Goal: Task Accomplishment & Management: Use online tool/utility

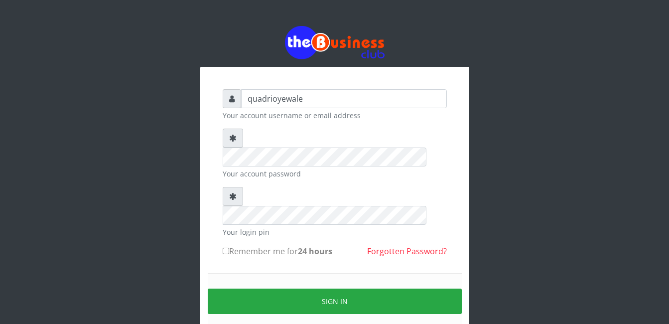
type input "quadrioyewale71@gmail.com"
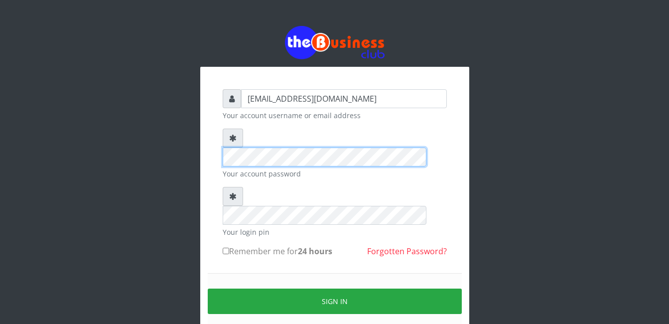
click at [240, 139] on div at bounding box center [335, 148] width 224 height 38
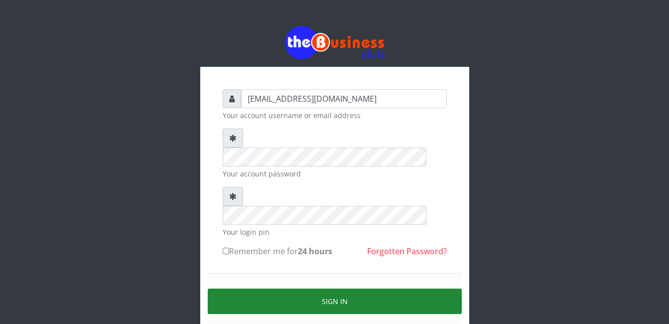
click at [324, 289] on button "Sign in" at bounding box center [335, 301] width 254 height 25
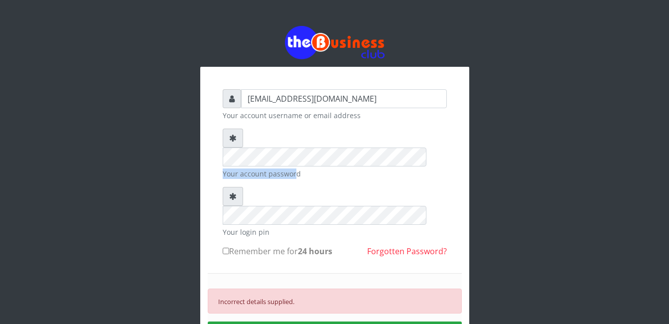
click at [292, 143] on div "Your account password" at bounding box center [335, 154] width 224 height 50
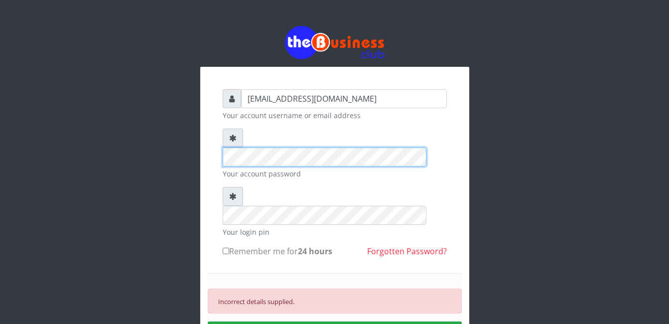
drag, startPoint x: 296, startPoint y: 151, endPoint x: 233, endPoint y: 137, distance: 64.3
click at [233, 137] on div at bounding box center [335, 148] width 224 height 38
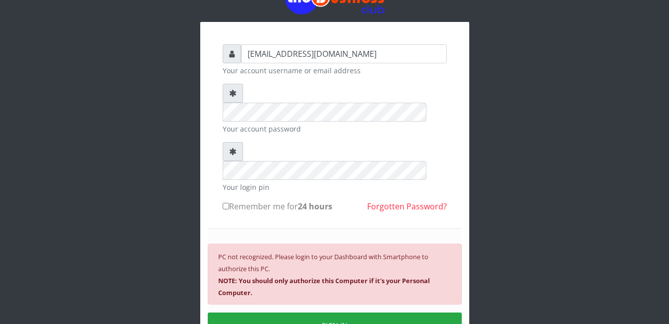
scroll to position [77, 0]
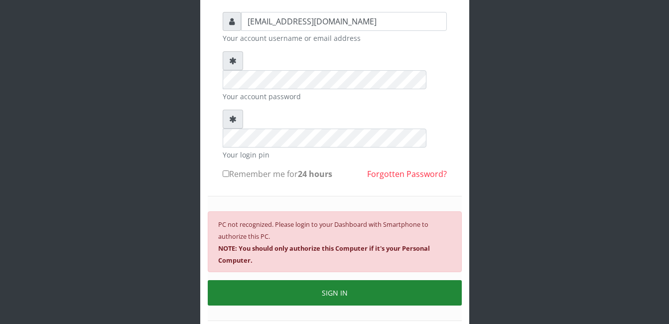
click at [341, 280] on button "SIGN IN" at bounding box center [335, 292] width 254 height 25
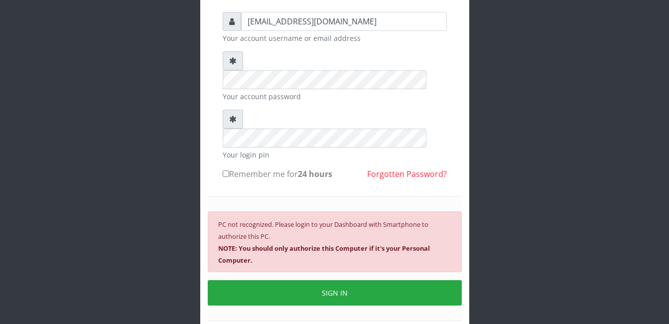
click at [281, 168] on label "Remember me for 24 hours" at bounding box center [278, 174] width 110 height 12
click at [229, 170] on input "Remember me for 24 hours" at bounding box center [226, 173] width 6 height 6
checkbox input "true"
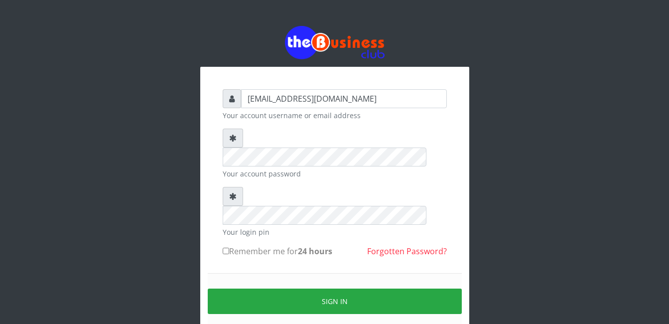
click at [245, 245] on label "Remember me for 24 hours" at bounding box center [278, 251] width 110 height 12
click at [229, 248] on input "Remember me for 24 hours" at bounding box center [226, 251] width 6 height 6
checkbox input "true"
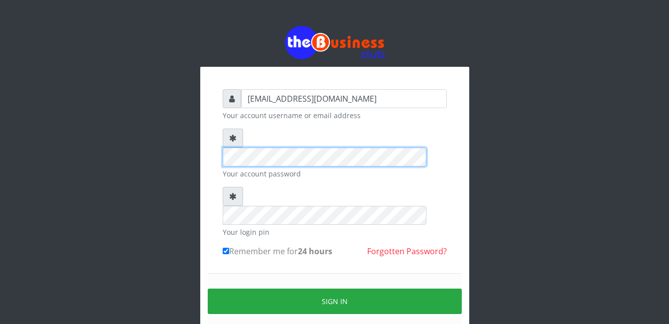
click at [237, 140] on div at bounding box center [335, 148] width 224 height 38
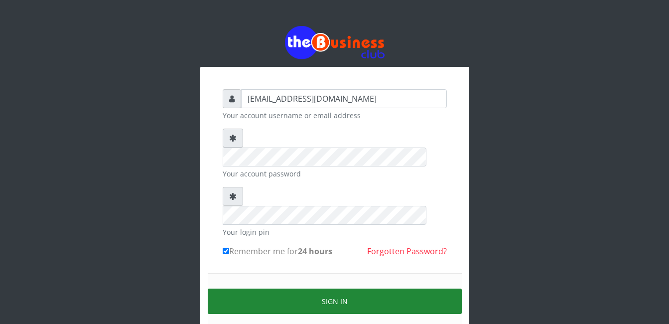
click at [330, 289] on button "Sign in" at bounding box center [335, 301] width 254 height 25
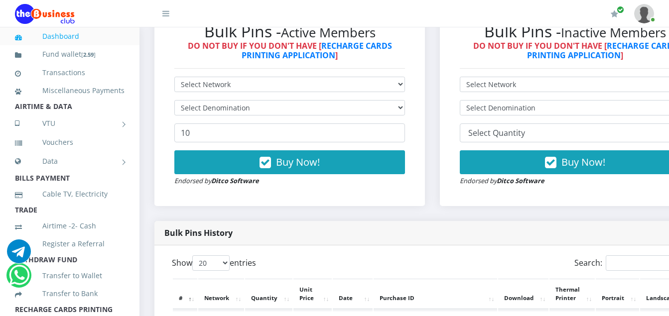
scroll to position [519, 0]
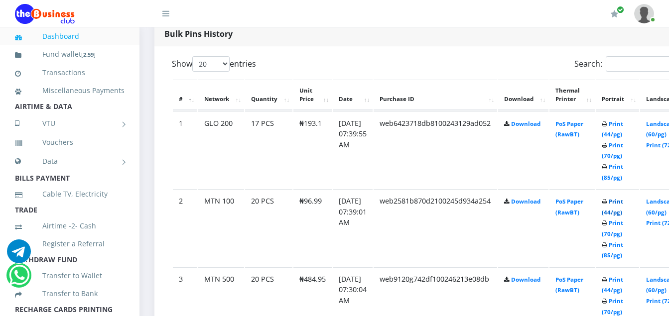
click at [623, 204] on link "Print (44/pg)" at bounding box center [612, 207] width 21 height 18
